Goal: Task Accomplishment & Management: Use online tool/utility

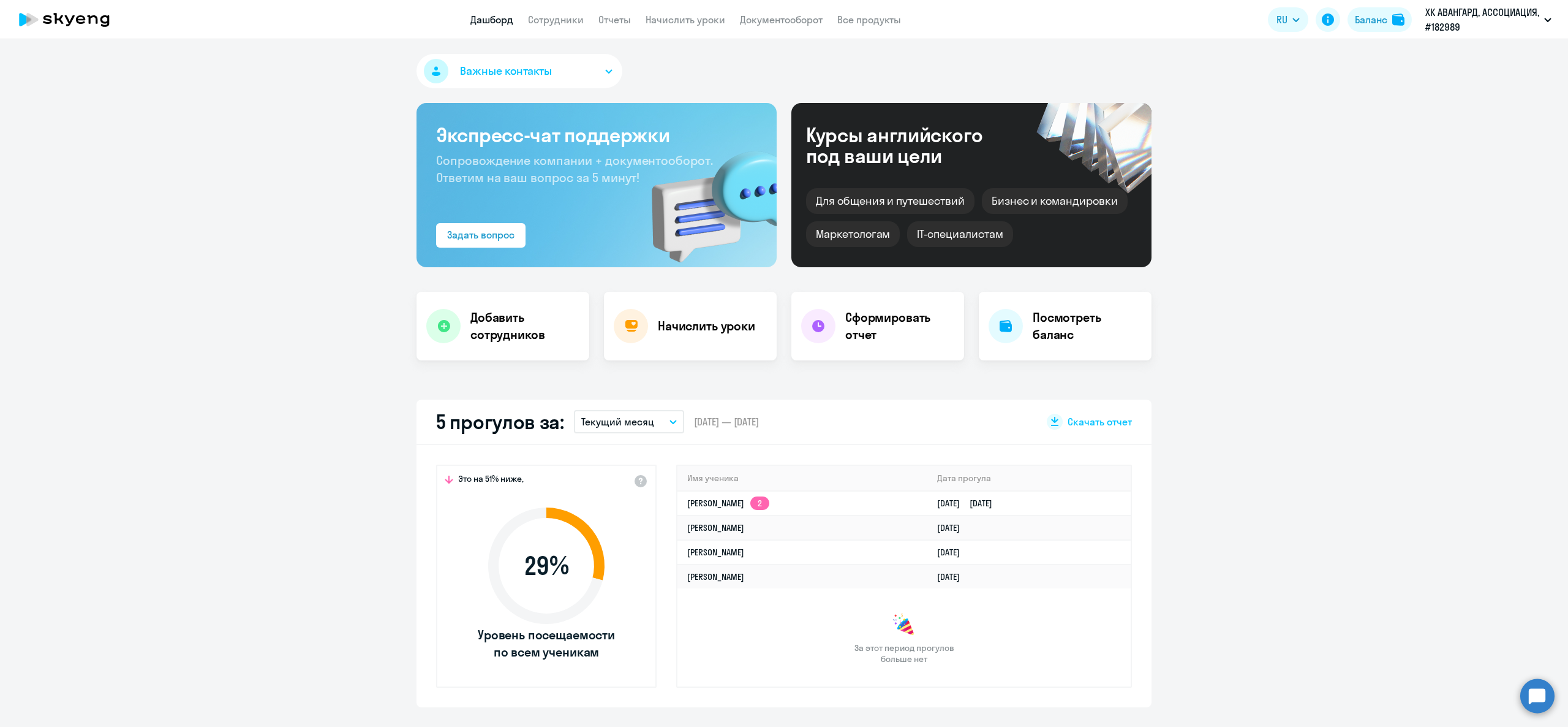
select select "30"
click at [568, 18] on link "Сотрудники" at bounding box center [556, 19] width 56 height 12
select select "30"
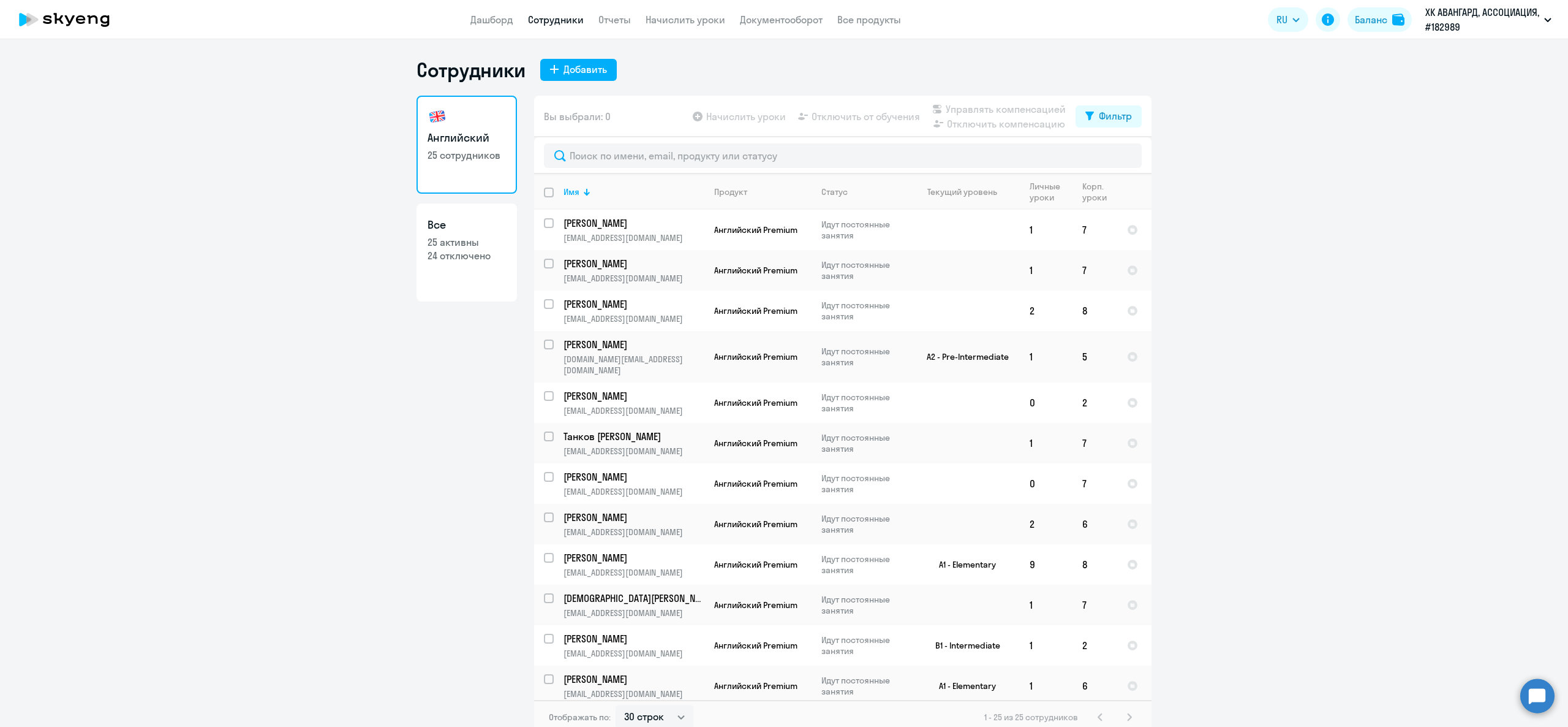
click at [724, 27] on app-header "Дашборд Сотрудники Отчеты Начислить уроки Документооборот Все продукты Дашборд …" at bounding box center [784, 20] width 1568 height 39
click at [717, 24] on link "Начислить уроки" at bounding box center [685, 19] width 80 height 12
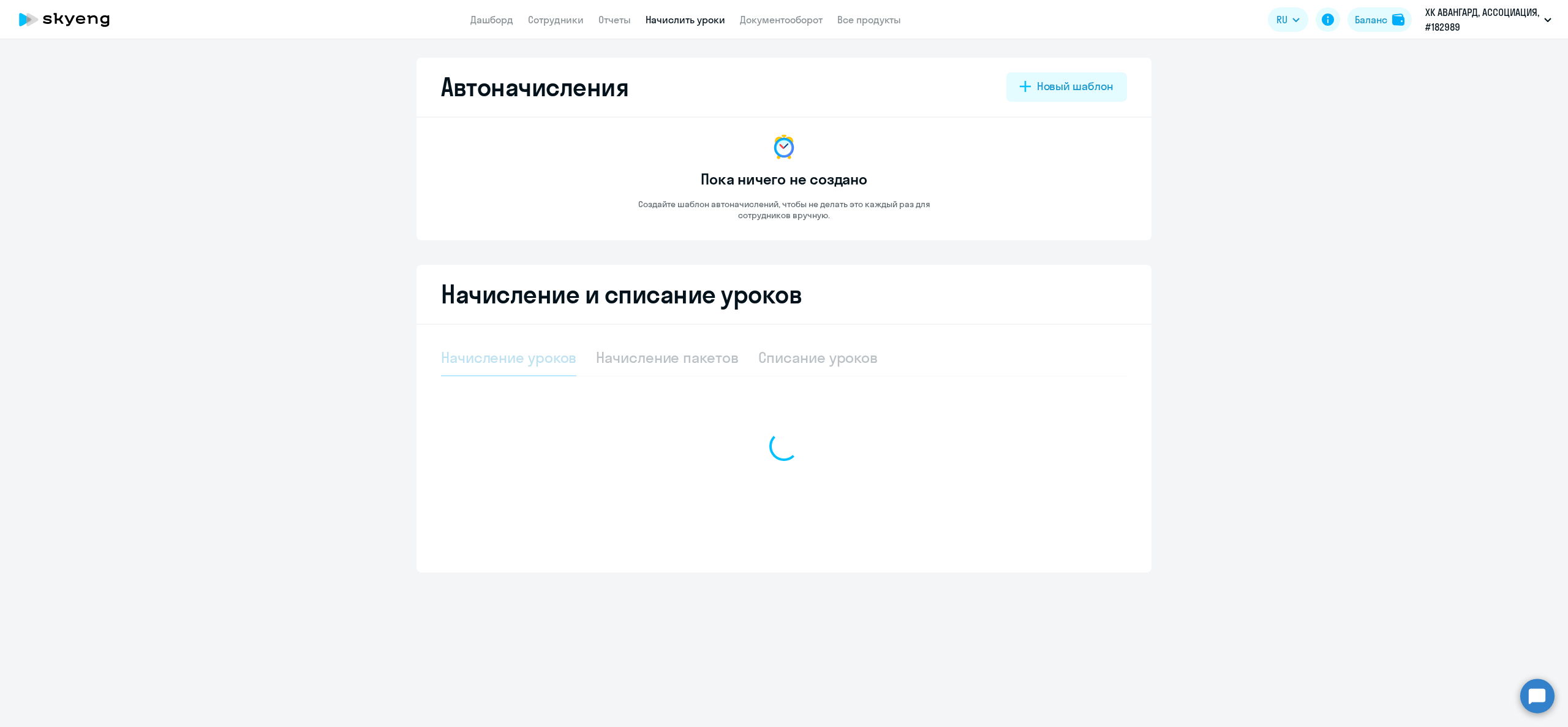
select select "10"
